Goal: Task Accomplishment & Management: Manage account settings

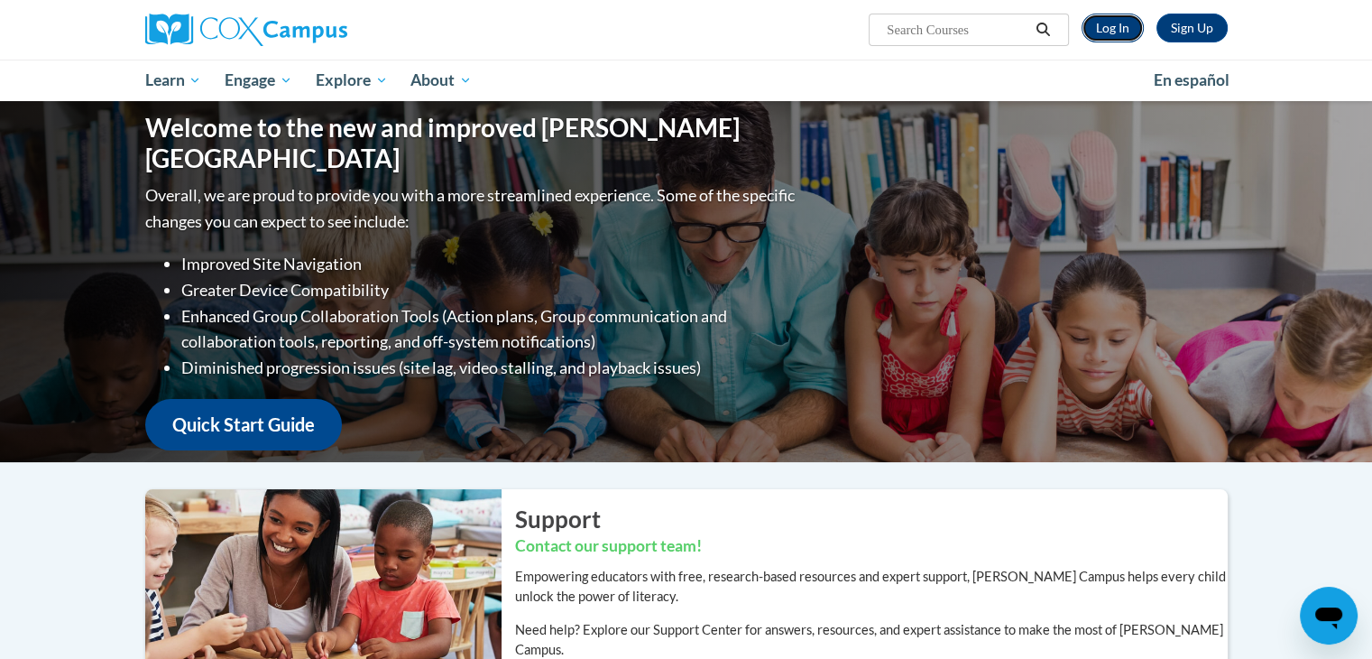
click at [1114, 30] on link "Log In" at bounding box center [1113, 28] width 62 height 29
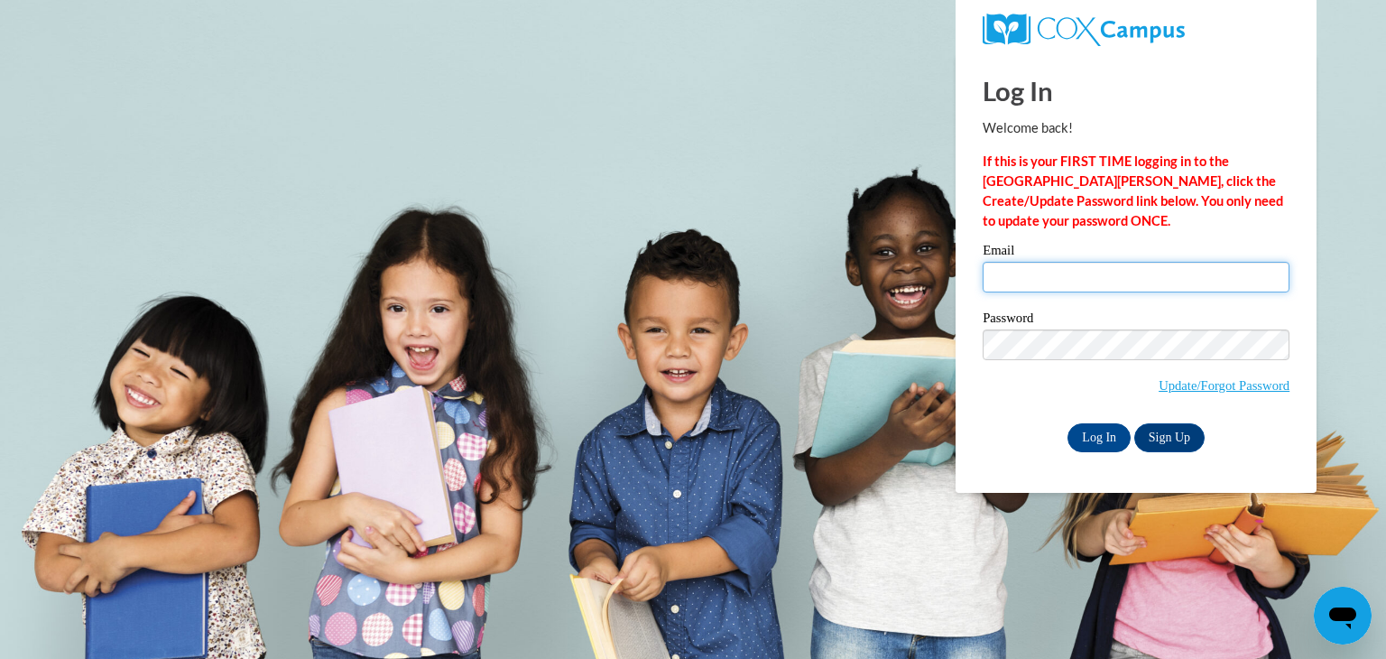
click at [1170, 262] on input "Email" at bounding box center [1135, 277] width 307 height 31
type input "[EMAIL_ADDRESS][DOMAIN_NAME]"
click at [1103, 447] on input "Log In" at bounding box center [1098, 437] width 63 height 29
